Goal: Obtain resource: Download file/media

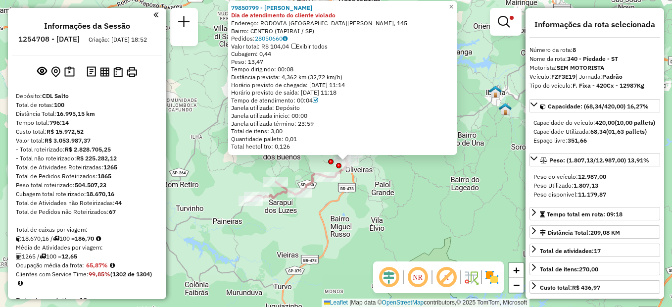
select select "**********"
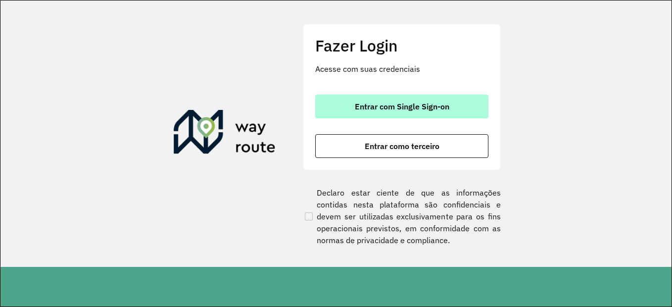
click at [382, 116] on button "Entrar com Single Sign-on" at bounding box center [401, 107] width 173 height 24
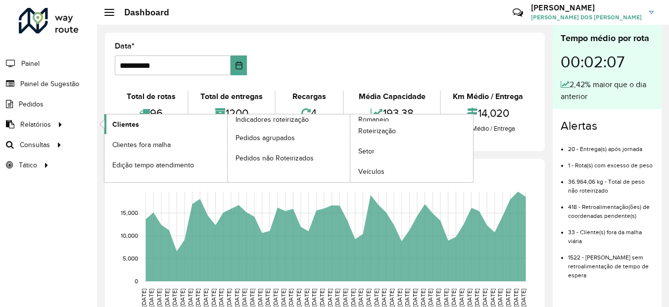
click at [124, 123] on span "Clientes" at bounding box center [125, 124] width 27 height 10
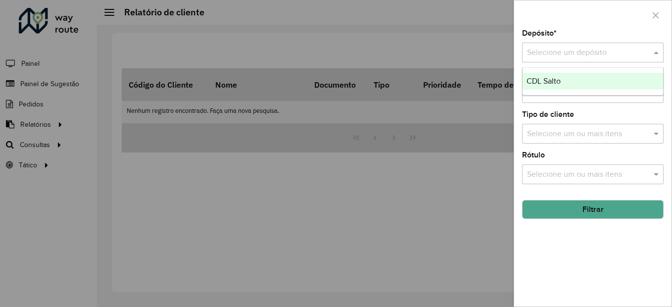
click at [540, 56] on input "text" at bounding box center [583, 53] width 112 height 12
click at [540, 77] on span "CDL Salto" at bounding box center [544, 81] width 34 height 8
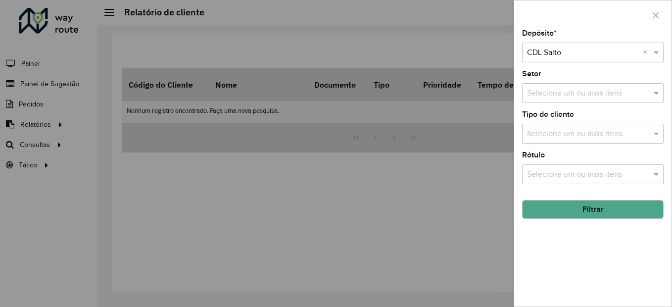
click at [581, 211] on button "Filtrar" at bounding box center [593, 209] width 142 height 19
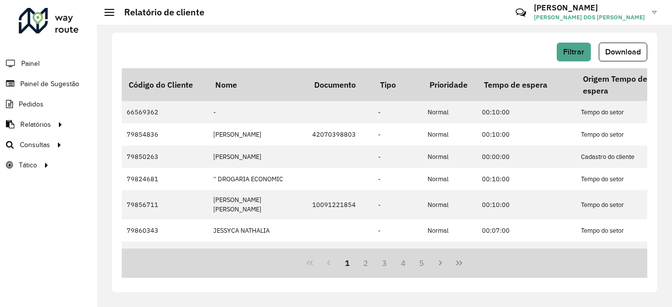
click at [623, 53] on span "Download" at bounding box center [623, 52] width 36 height 8
